Goal: Task Accomplishment & Management: Manage account settings

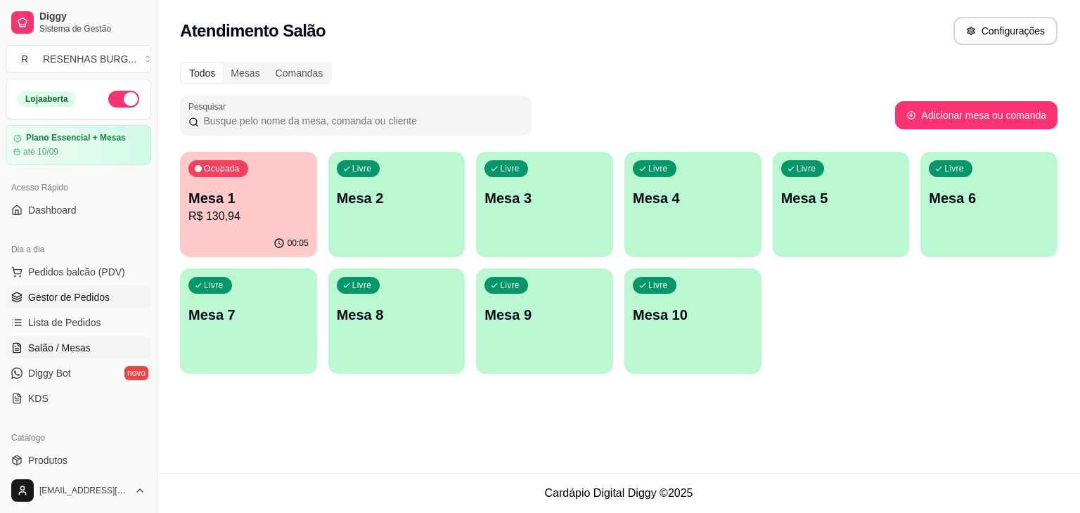
click at [66, 297] on span "Gestor de Pedidos" at bounding box center [69, 297] width 82 height 14
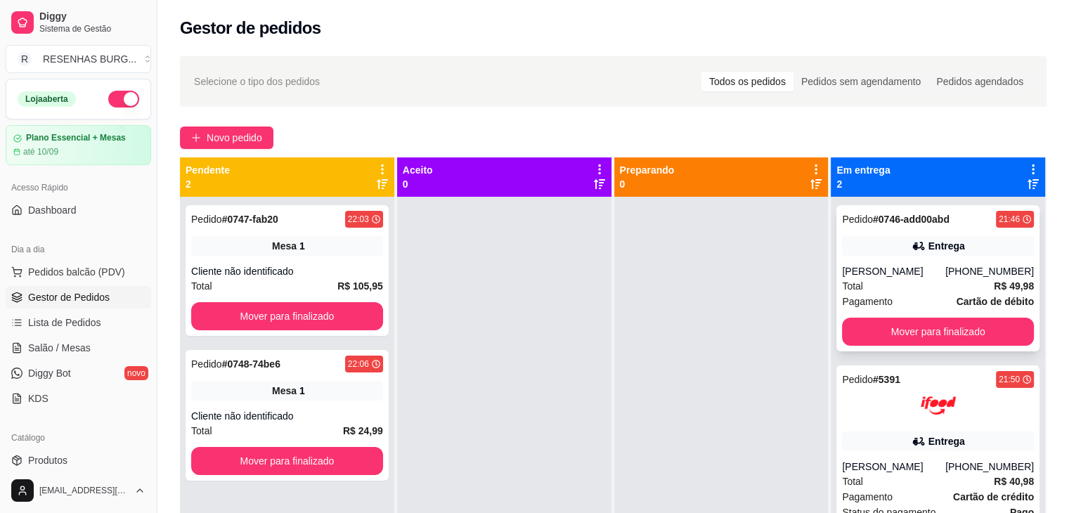
click at [942, 275] on div "[PERSON_NAME]" at bounding box center [893, 271] width 103 height 14
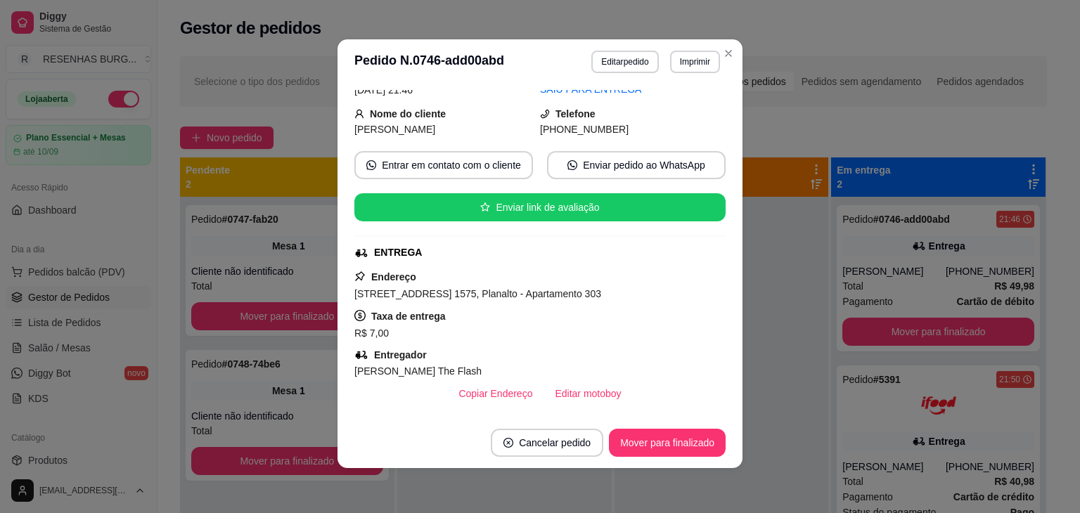
scroll to position [70, 0]
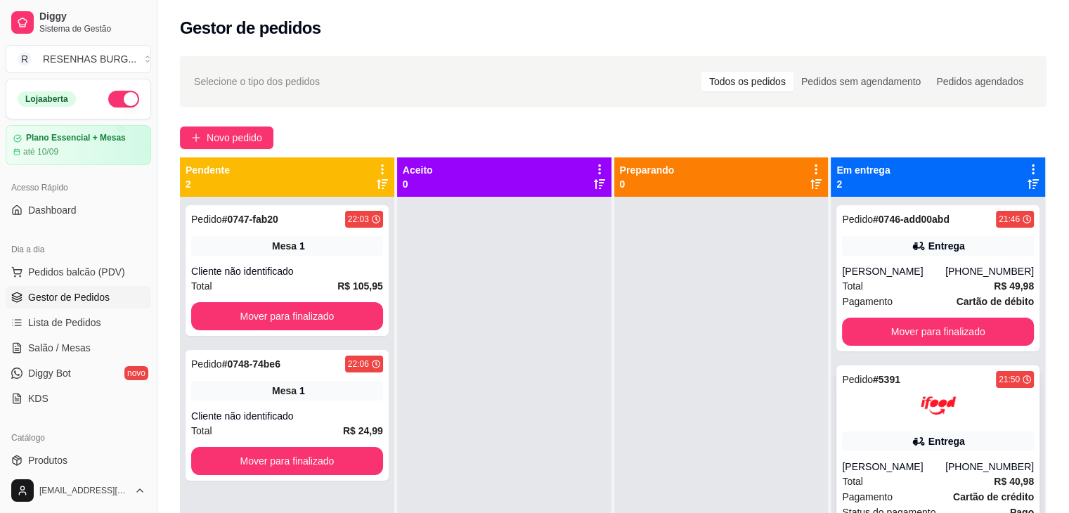
click at [914, 428] on div "Pedido # 5391 21:50 Entrega [PERSON_NAME] [PHONE_NUMBER] Total R$ 40,98 Pagamen…" at bounding box center [938, 464] width 203 height 197
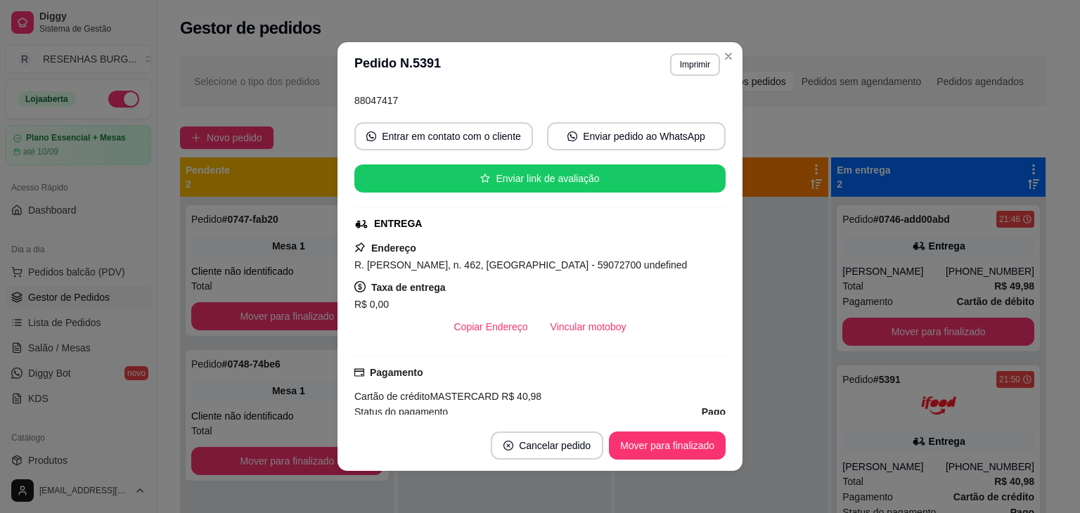
scroll to position [141, 0]
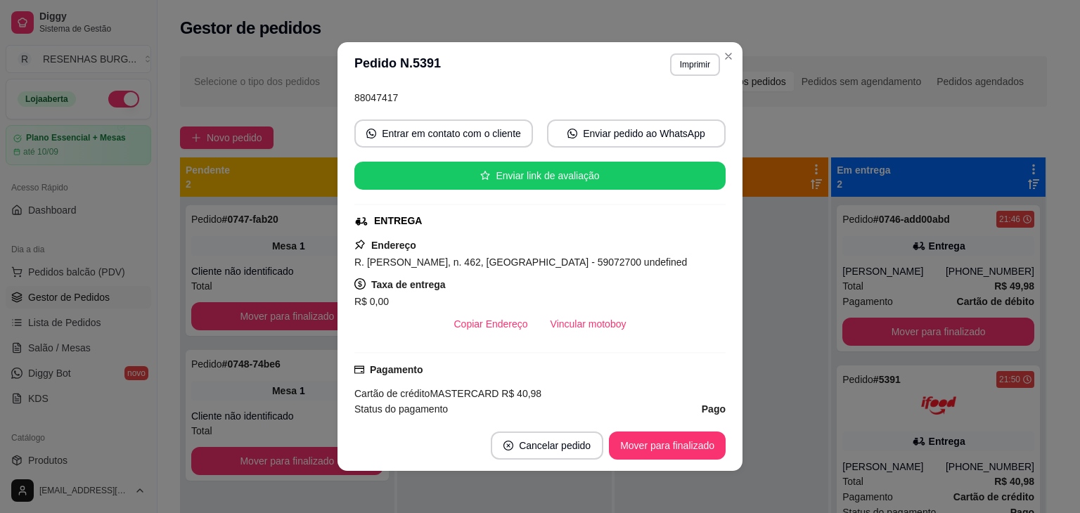
click at [608, 333] on button "Vincular motoboy" at bounding box center [588, 324] width 98 height 28
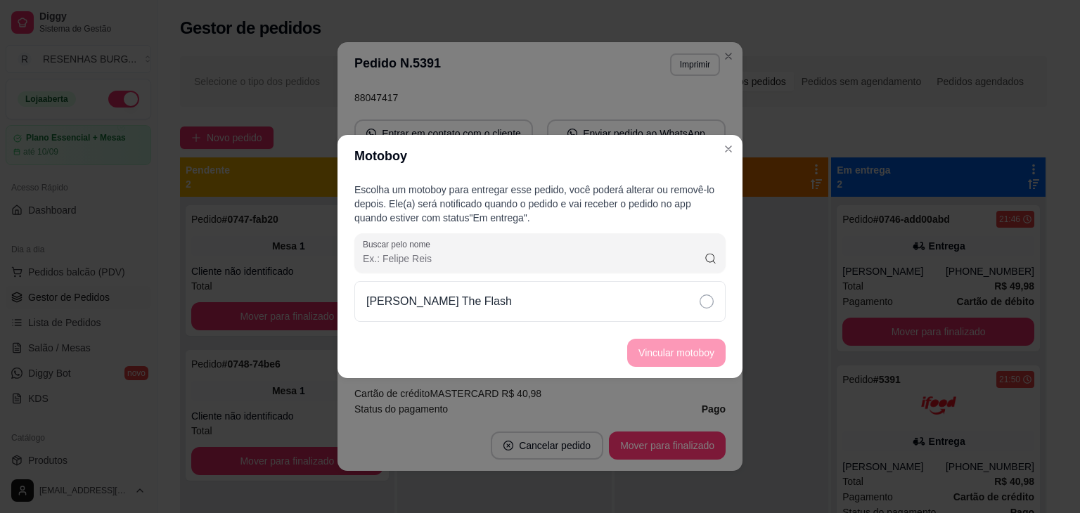
click at [711, 300] on icon at bounding box center [707, 302] width 14 height 14
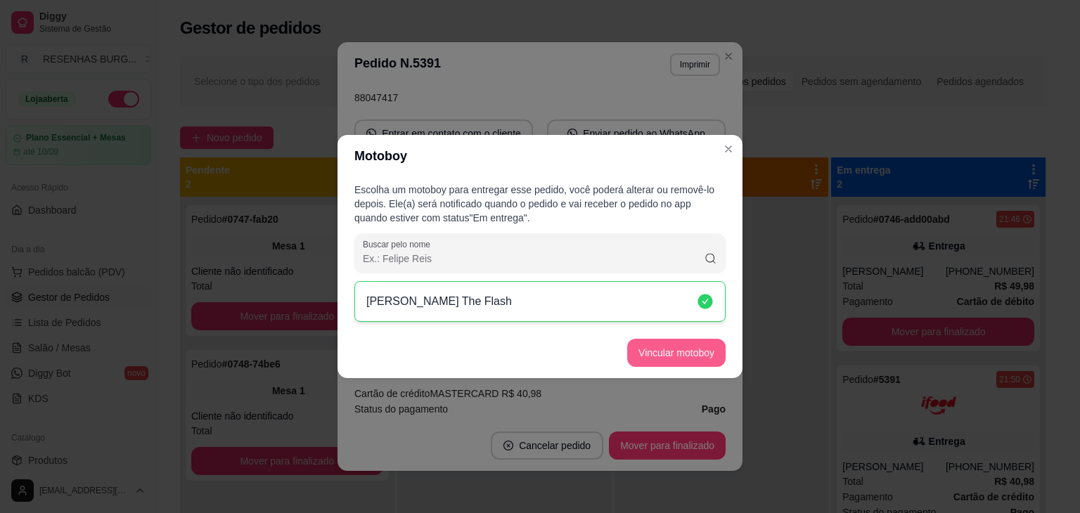
click at [707, 352] on button "Vincular motoboy" at bounding box center [676, 353] width 98 height 28
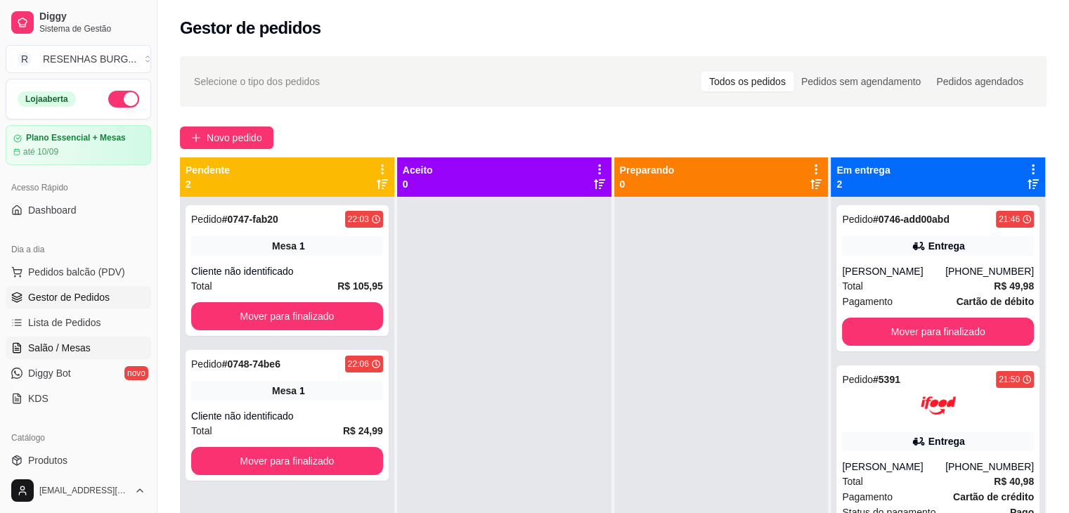
click at [62, 352] on span "Salão / Mesas" at bounding box center [59, 348] width 63 height 14
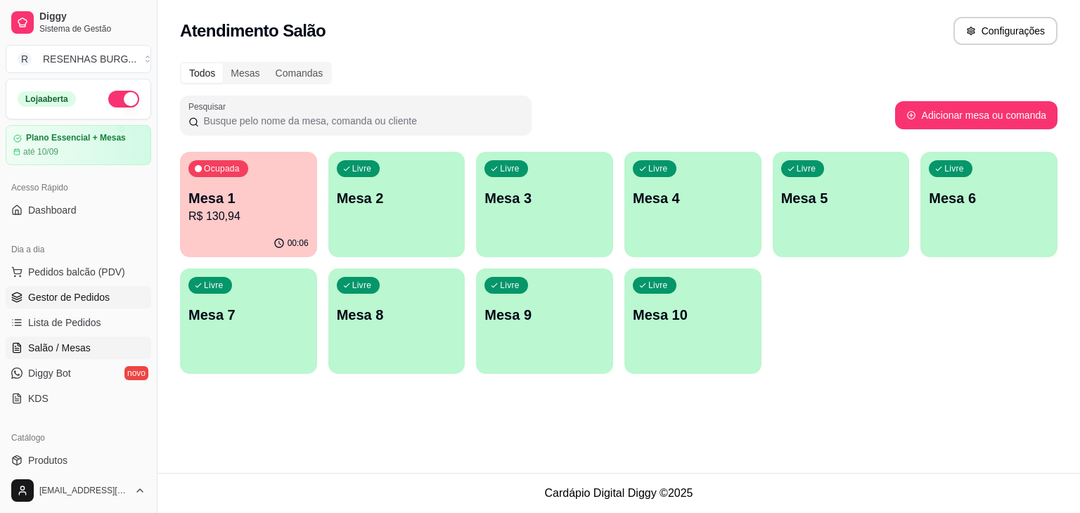
click at [108, 295] on link "Gestor de Pedidos" at bounding box center [79, 297] width 146 height 22
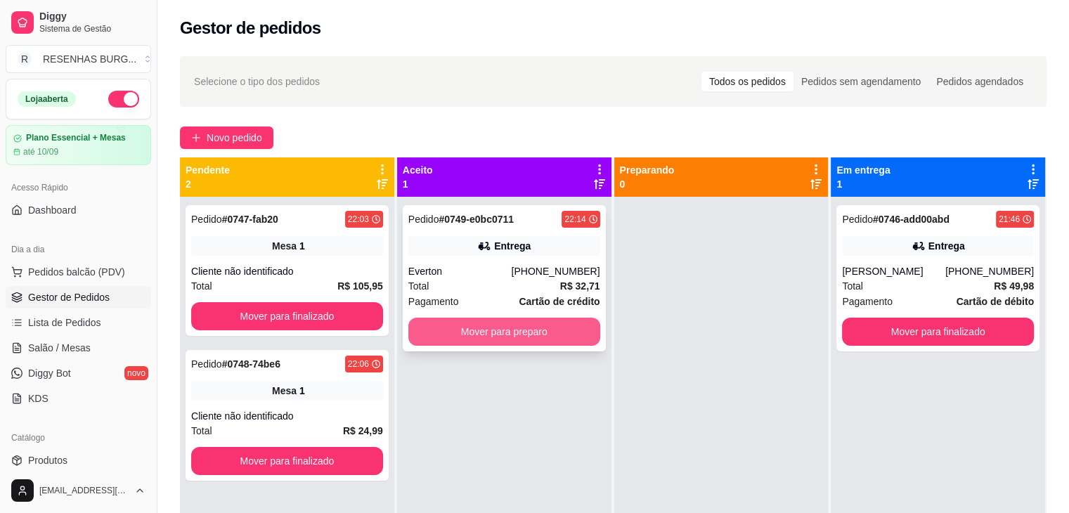
click at [517, 331] on button "Mover para preparo" at bounding box center [505, 332] width 192 height 28
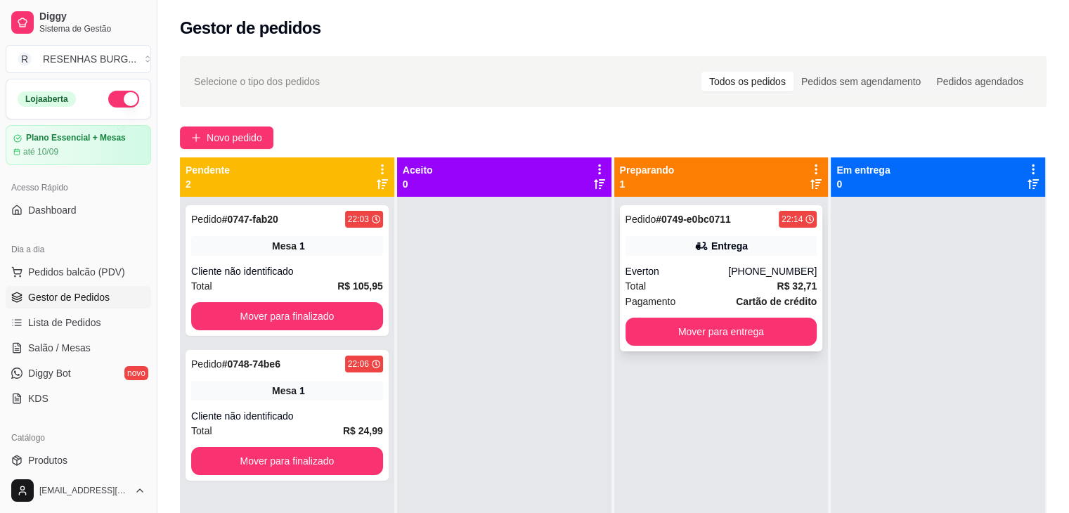
click at [664, 259] on div "Pedido # 0749-e0bc0711 22:14 Entrega Everton [PHONE_NUMBER] Total R$ 32,71 Paga…" at bounding box center [721, 278] width 203 height 146
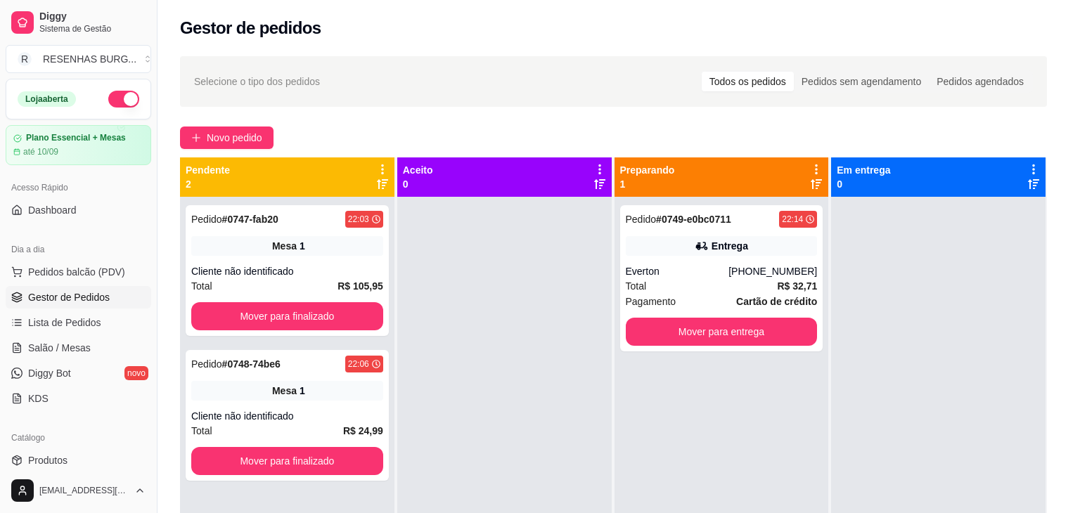
scroll to position [141, 0]
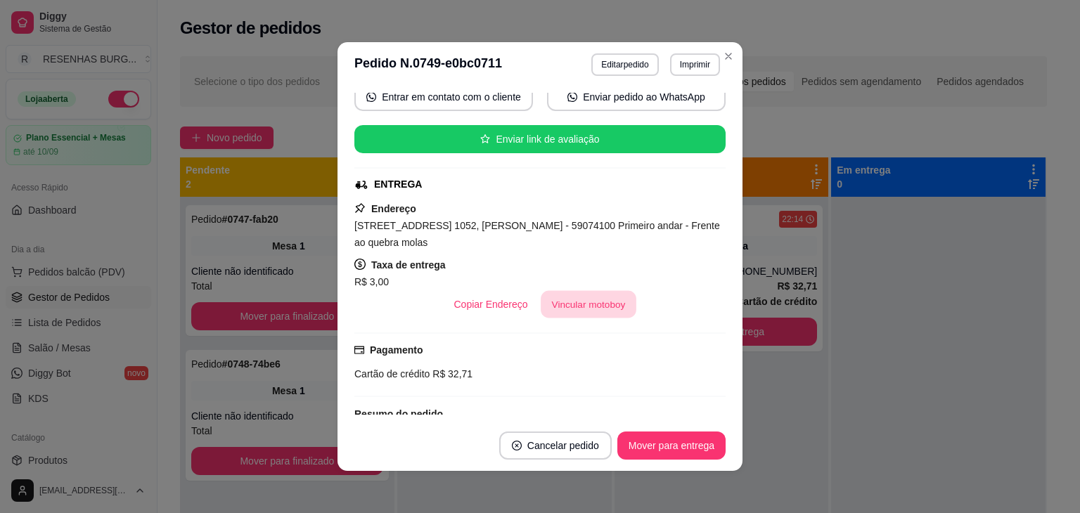
click at [574, 308] on button "Vincular motoboy" at bounding box center [589, 304] width 96 height 27
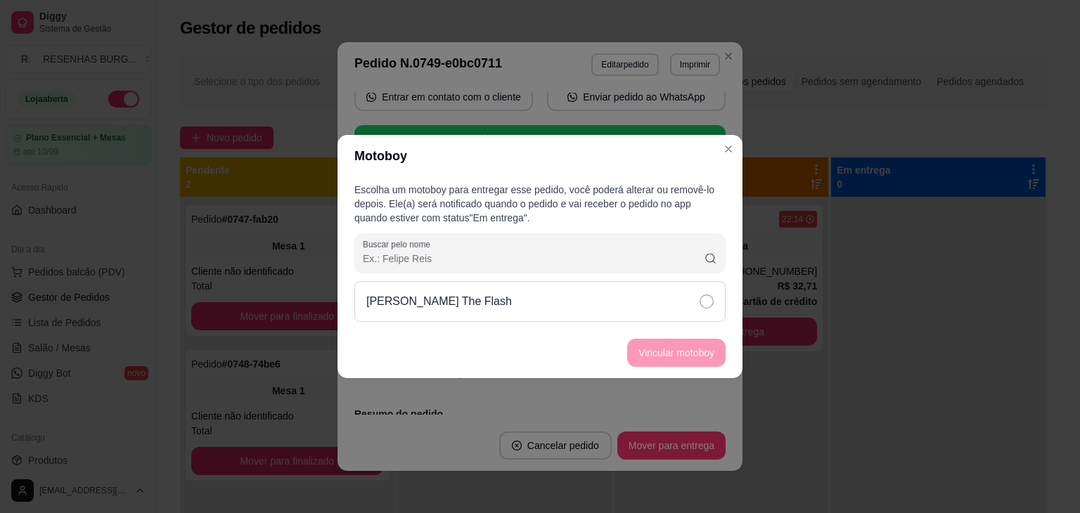
click at [689, 302] on div "[PERSON_NAME] The Flash" at bounding box center [539, 301] width 371 height 41
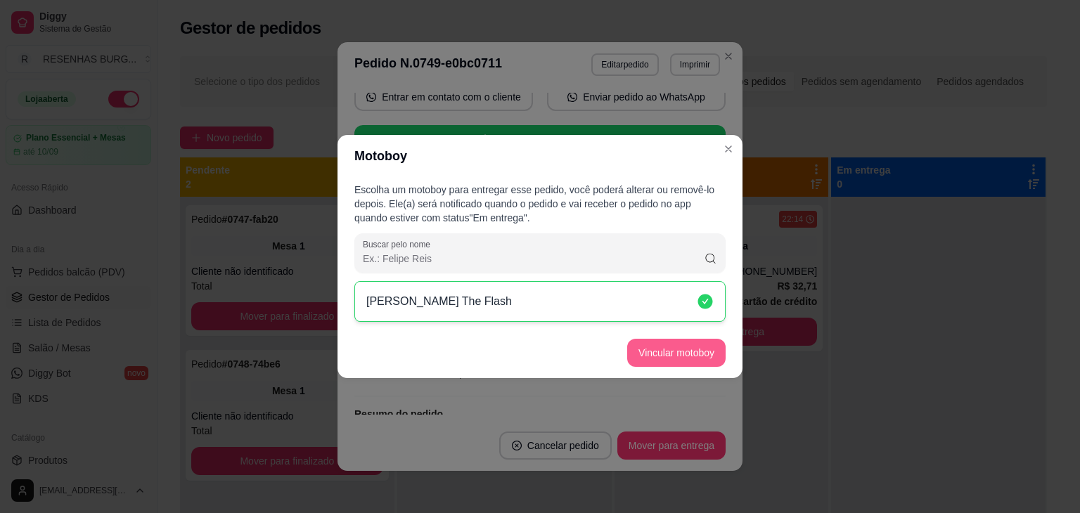
click at [693, 346] on button "Vincular motoboy" at bounding box center [676, 353] width 98 height 28
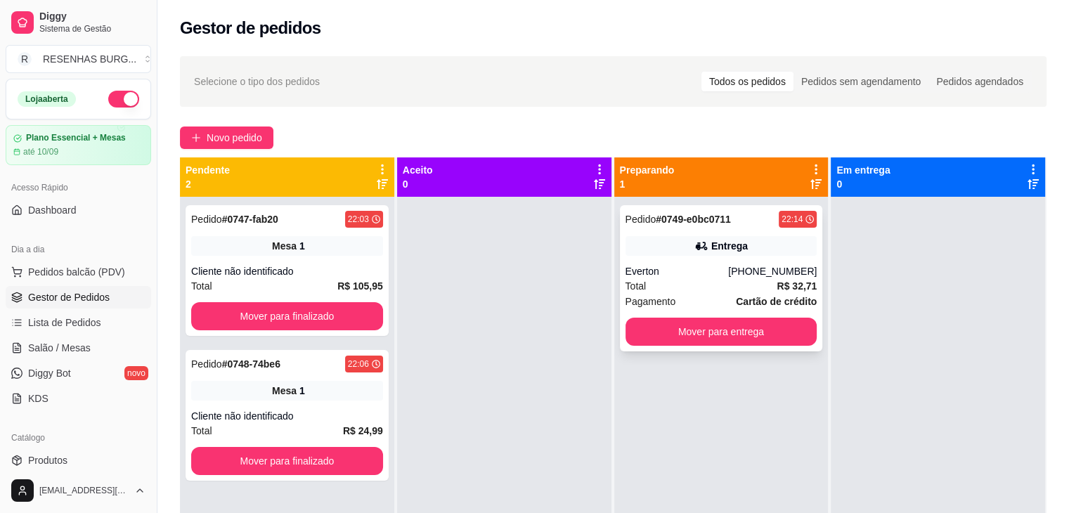
click at [722, 274] on div "Everton" at bounding box center [677, 271] width 103 height 14
click at [738, 335] on button "Mover para entrega" at bounding box center [722, 332] width 192 height 28
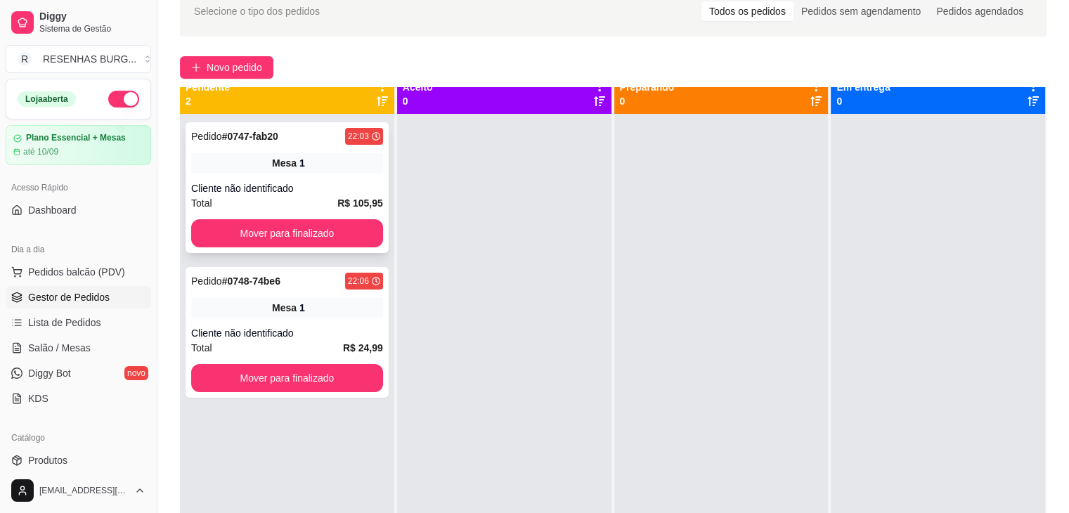
scroll to position [0, 0]
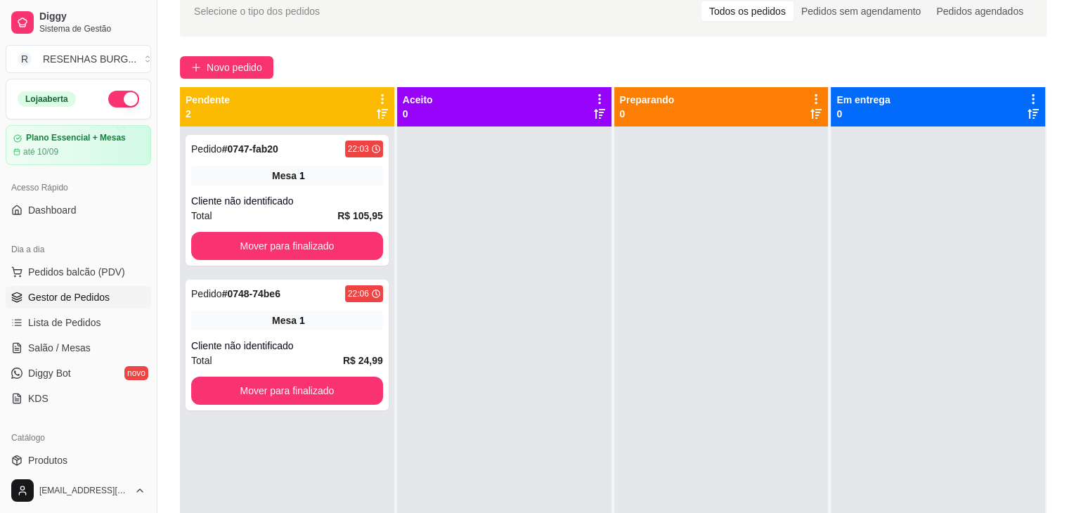
click at [110, 99] on button "button" at bounding box center [123, 99] width 31 height 17
click at [72, 345] on span "Salão / Mesas" at bounding box center [59, 348] width 63 height 14
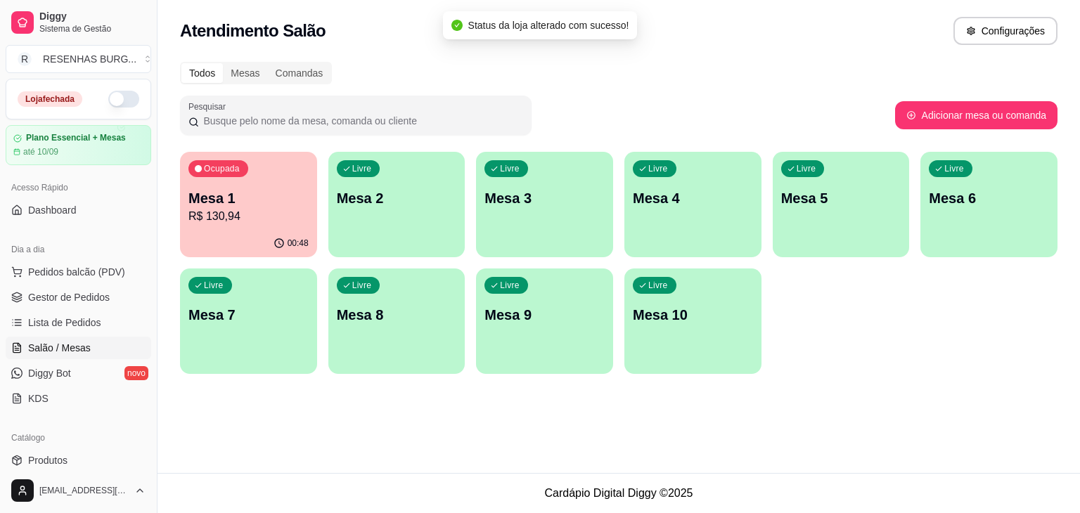
click at [247, 213] on p "R$ 130,94" at bounding box center [248, 216] width 120 height 17
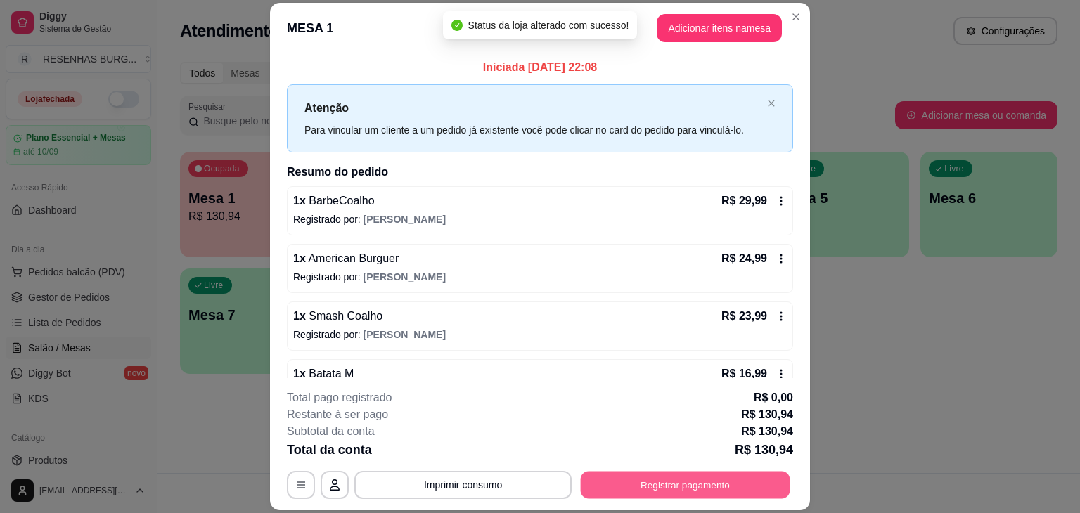
click at [612, 494] on button "Registrar pagamento" at bounding box center [686, 485] width 210 height 27
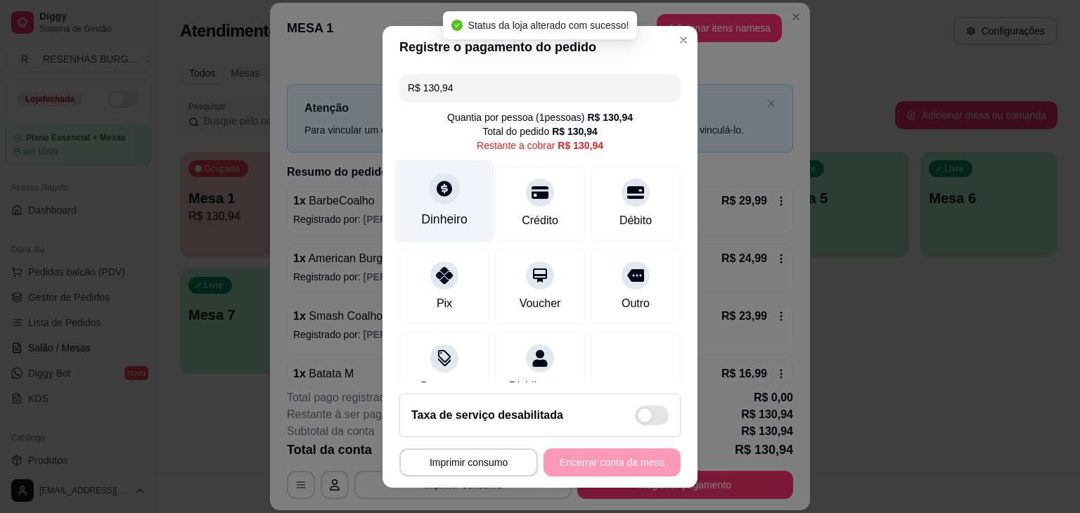
click at [435, 190] on icon at bounding box center [444, 188] width 18 height 18
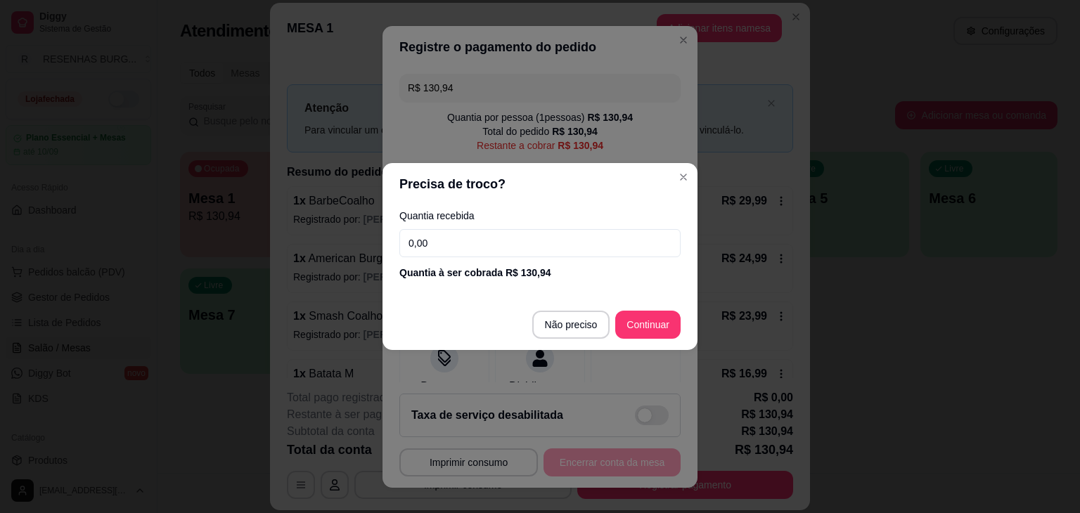
drag, startPoint x: 447, startPoint y: 238, endPoint x: 363, endPoint y: 236, distance: 84.4
click at [366, 237] on div "Precisa de troco? Quantia recebida 0,00 Quantia à ser cobrada R$ 130,94 Não pre…" at bounding box center [540, 256] width 1080 height 513
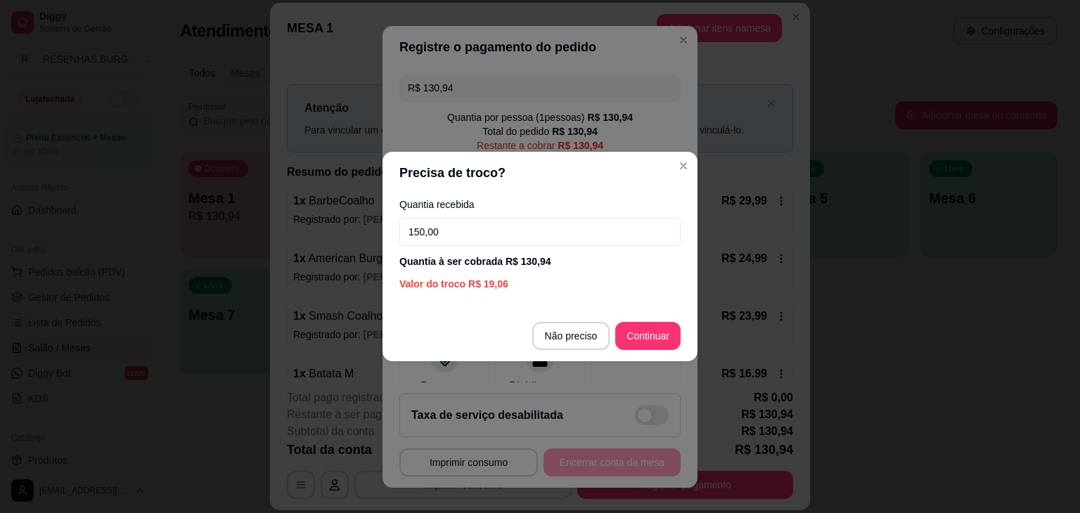
type input "150,00"
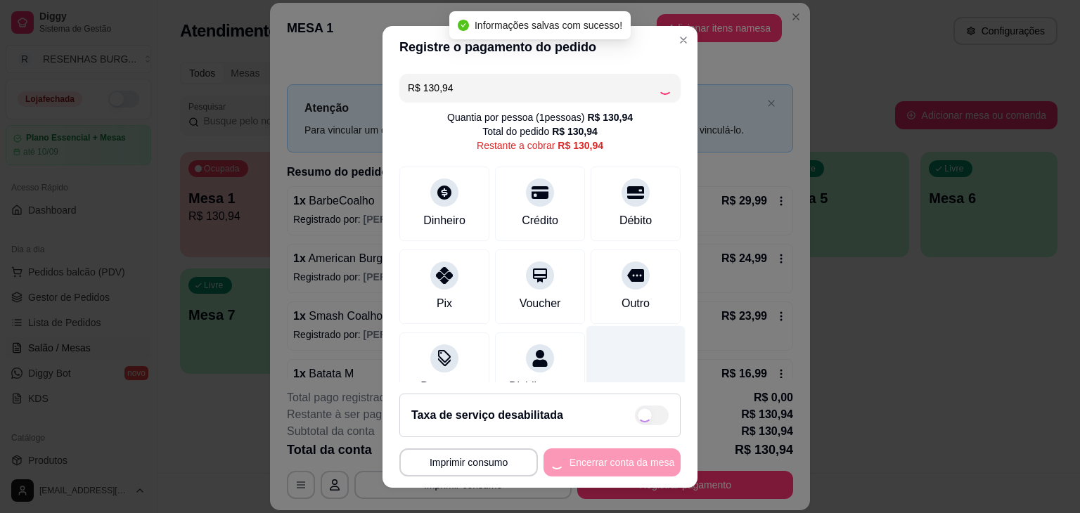
type input "R$ 0,00"
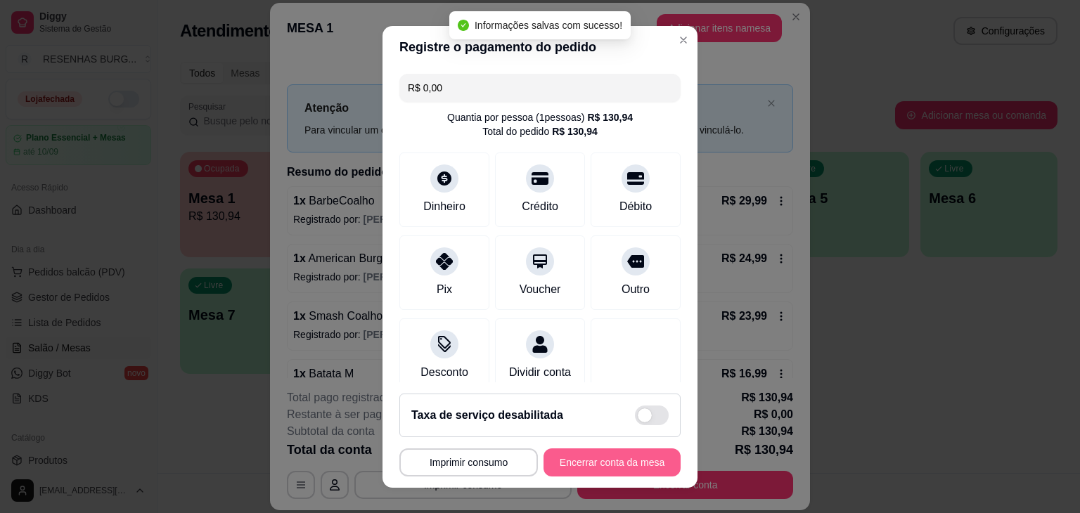
click at [643, 465] on button "Encerrar conta da mesa" at bounding box center [611, 463] width 137 height 28
